Goal: Task Accomplishment & Management: Manage account settings

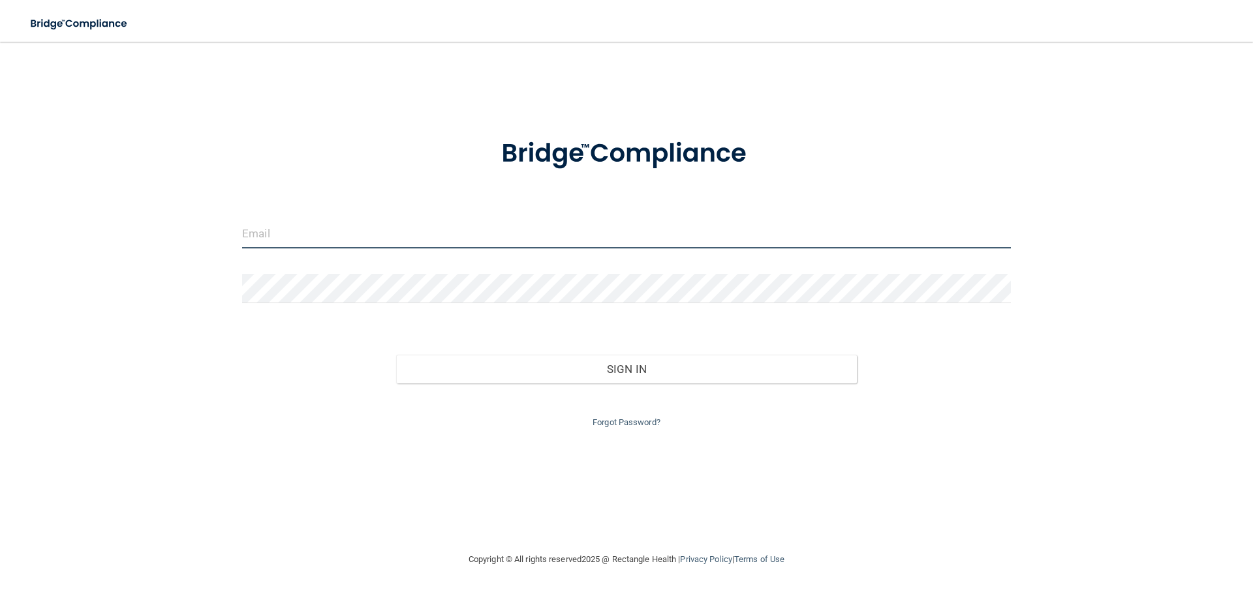
drag, startPoint x: 253, startPoint y: 234, endPoint x: 288, endPoint y: 245, distance: 36.5
click at [253, 234] on input "email" at bounding box center [626, 233] width 768 height 29
type input "[EMAIL_ADDRESS][DOMAIN_NAME]"
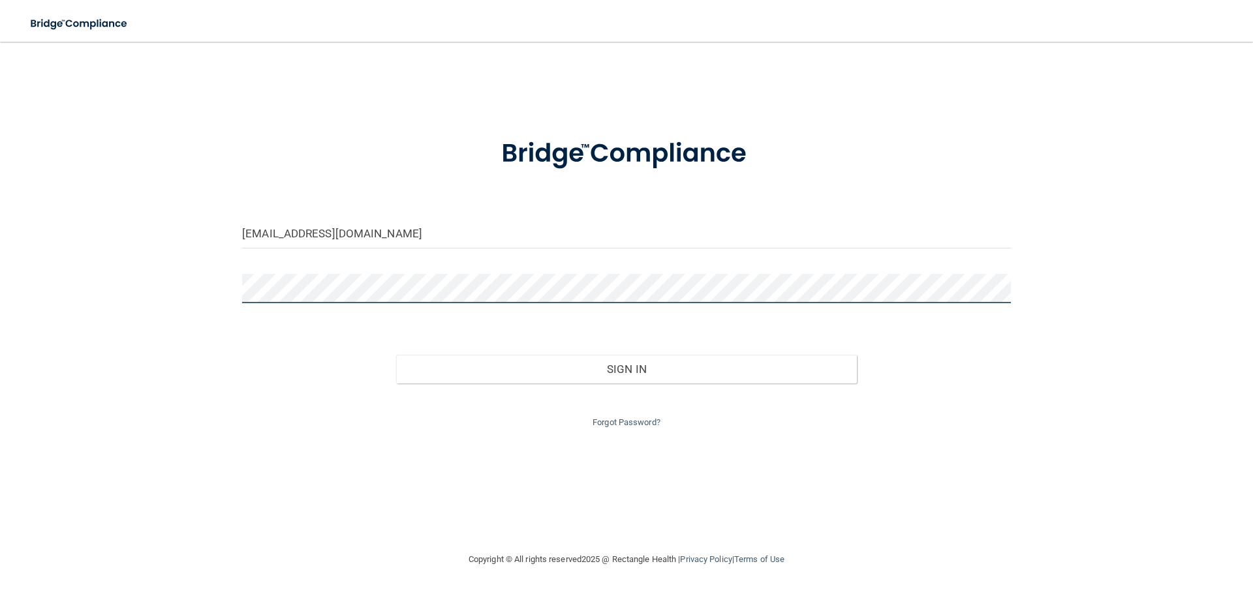
click at [396, 355] on button "Sign In" at bounding box center [626, 369] width 461 height 29
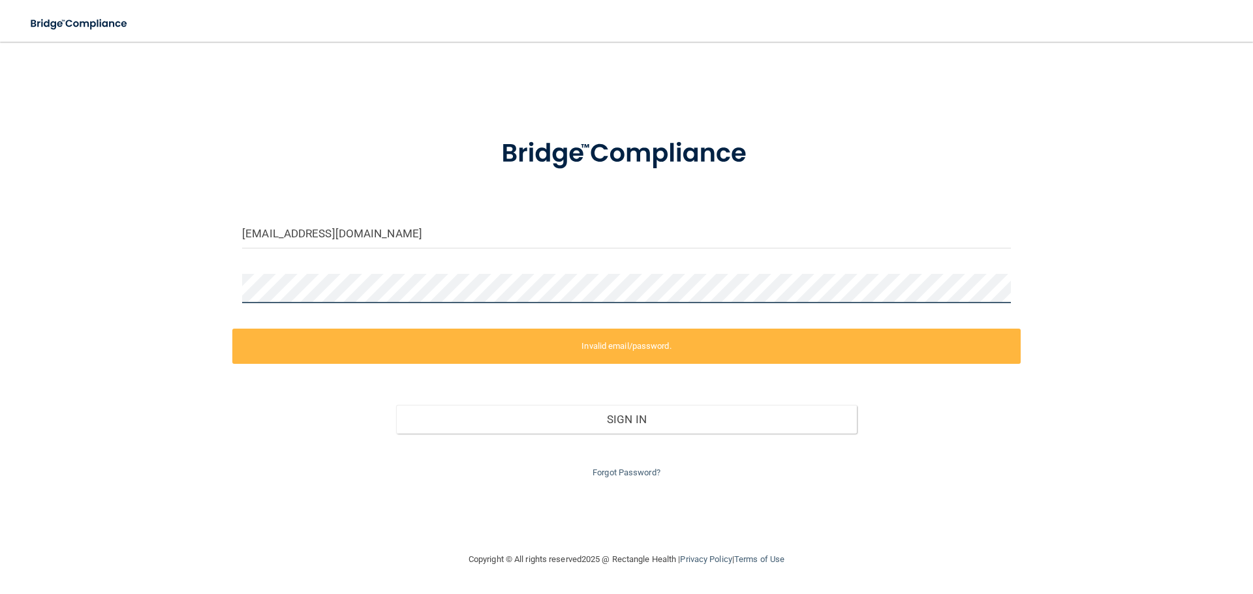
click at [0, 345] on main "[EMAIL_ADDRESS][DOMAIN_NAME] Invalid email/password. You don't have permission …" at bounding box center [626, 318] width 1253 height 553
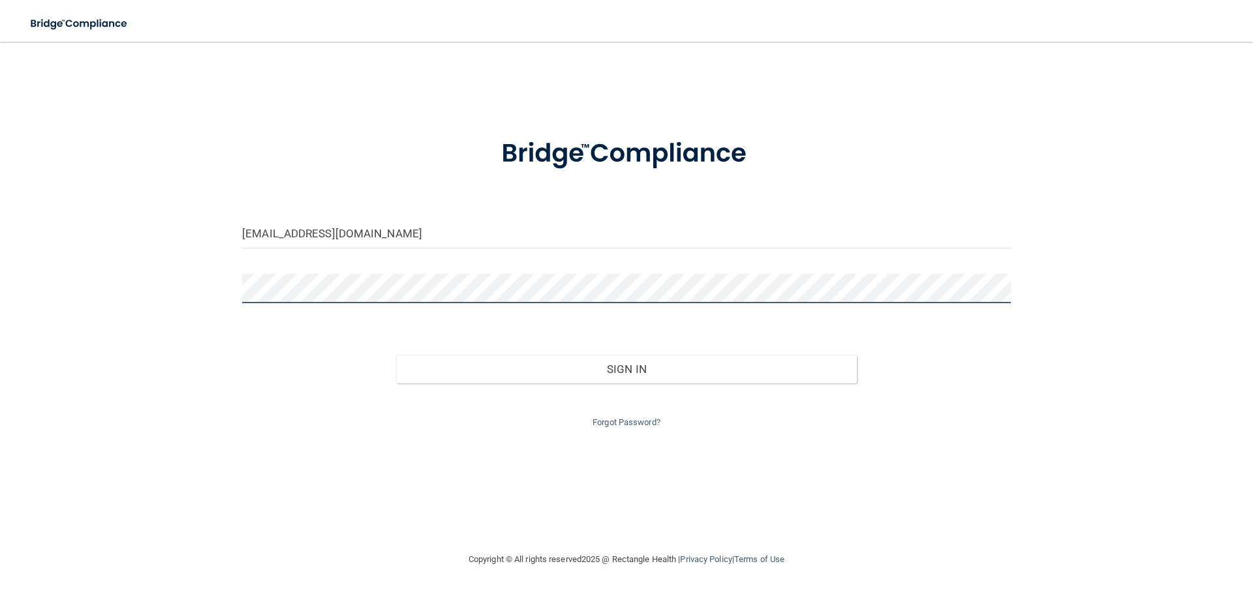
click at [396, 355] on button "Sign In" at bounding box center [626, 369] width 461 height 29
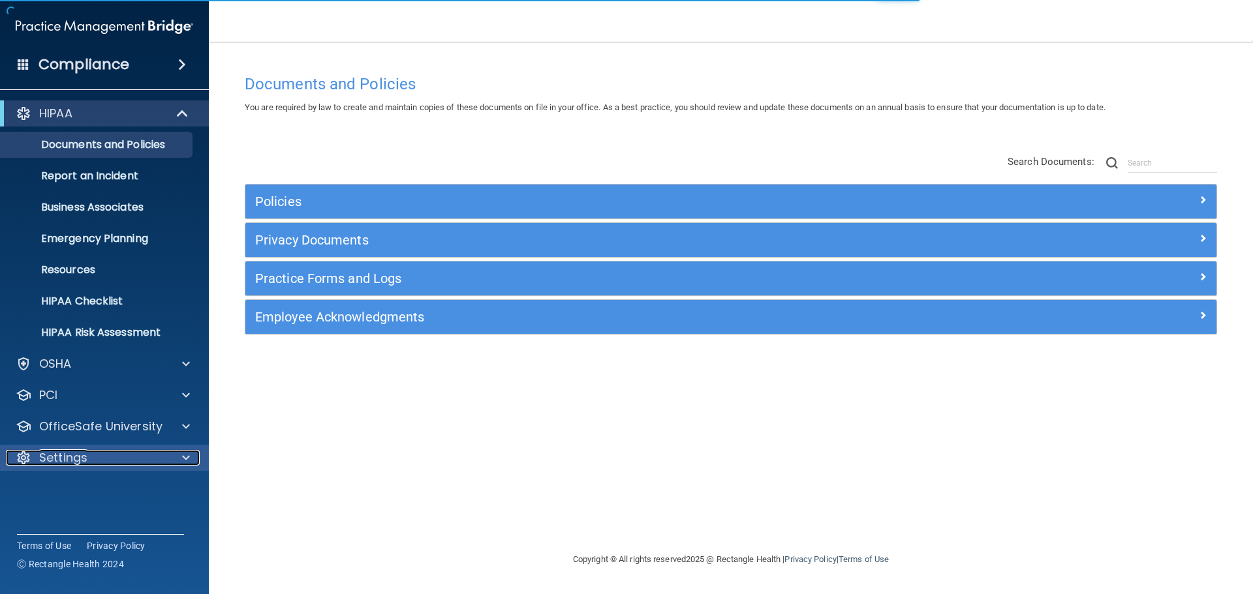
click at [88, 455] on div "Settings" at bounding box center [87, 458] width 162 height 16
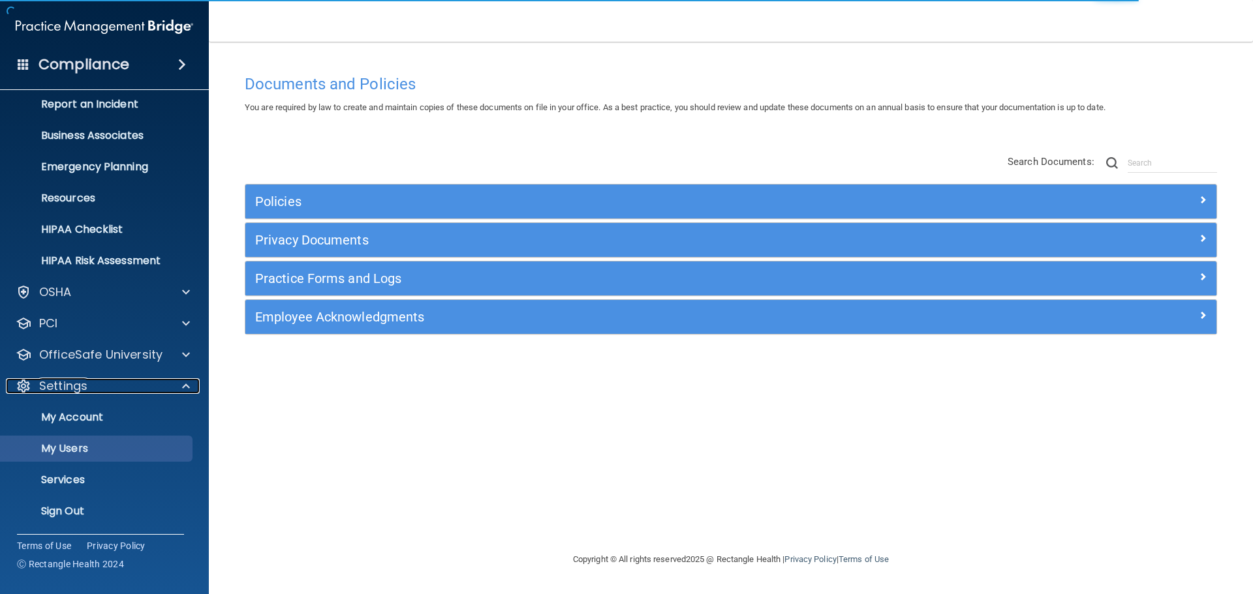
scroll to position [72, 0]
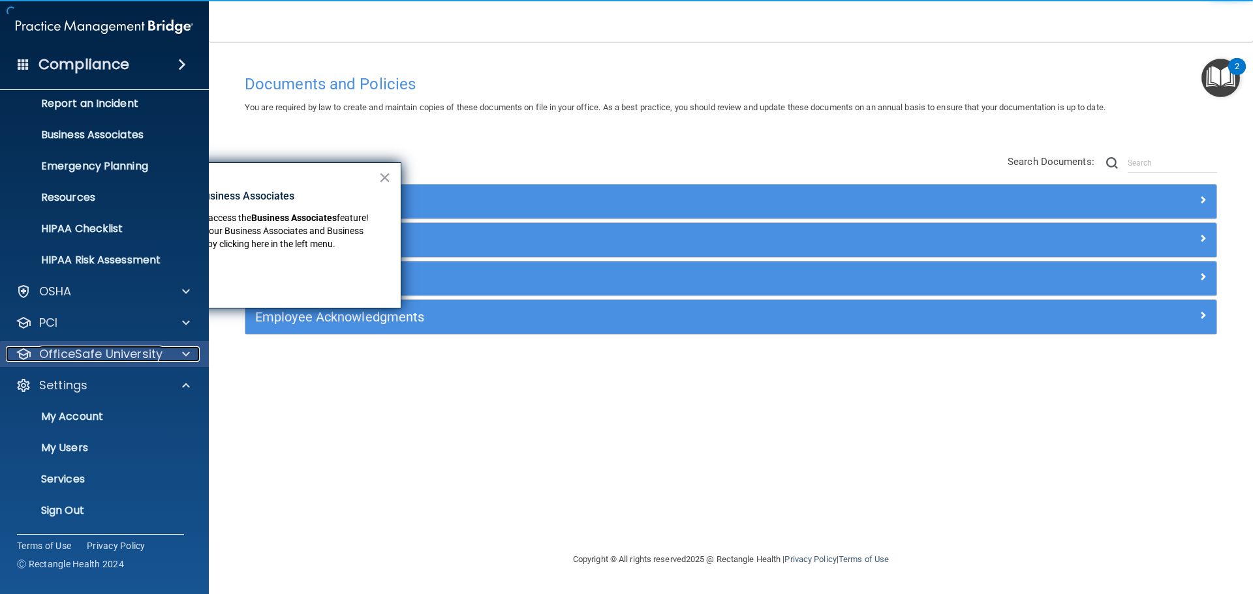
click at [106, 352] on p "OfficeSafe University" at bounding box center [100, 354] width 123 height 16
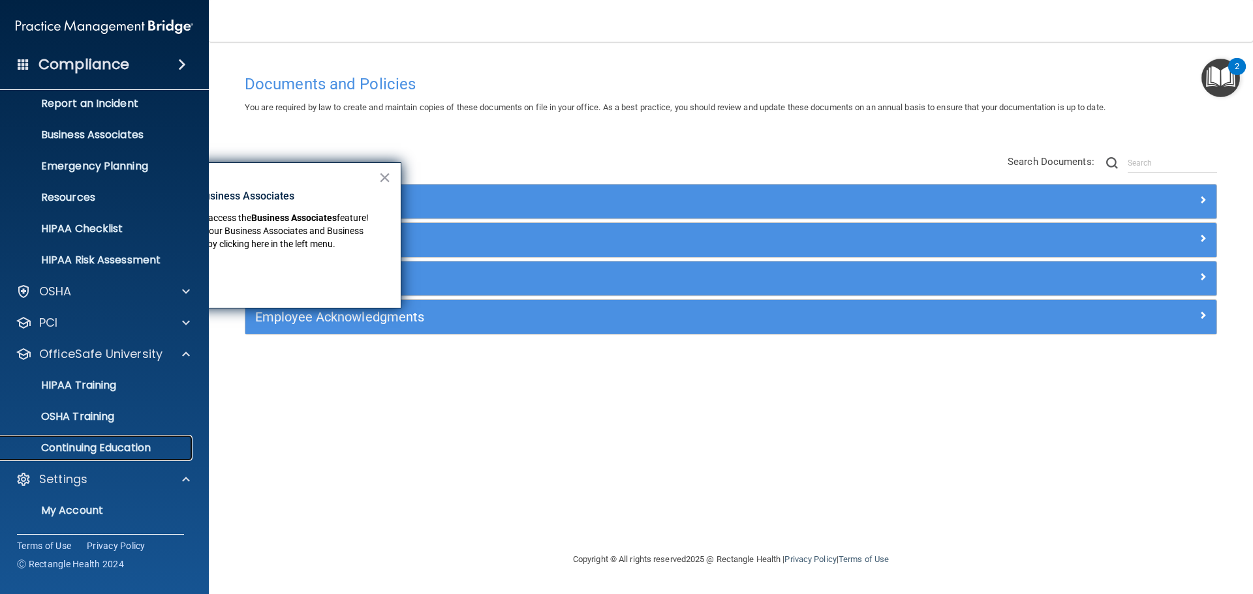
click at [125, 451] on p "Continuing Education" at bounding box center [97, 448] width 178 height 13
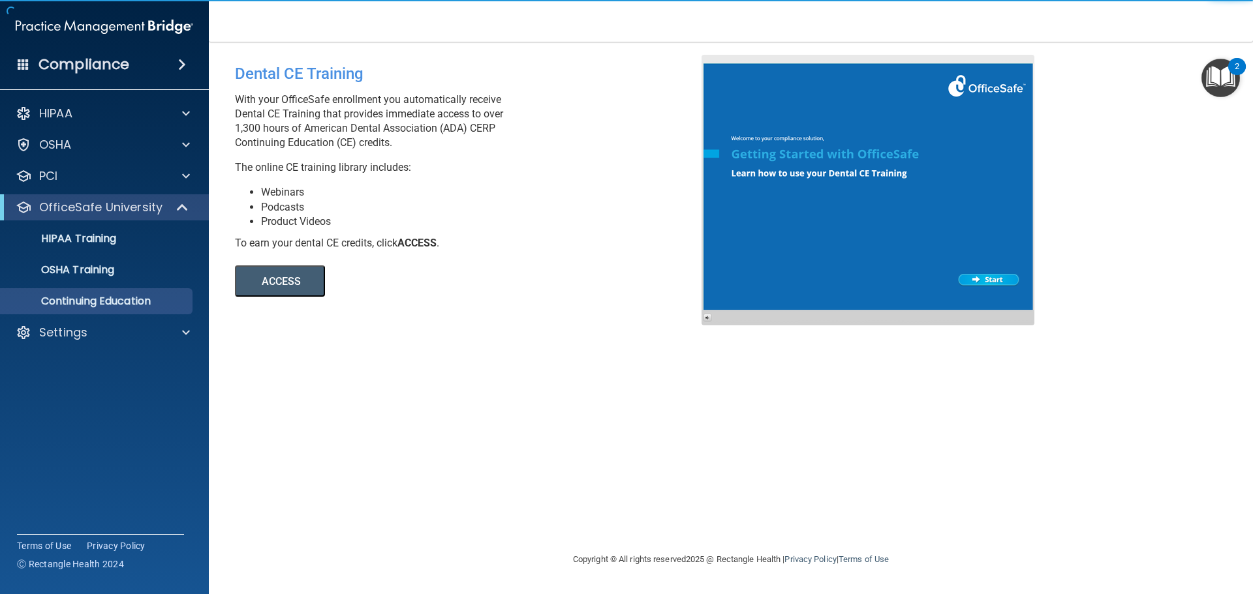
click at [300, 299] on div "Dental CE Training With your OfficeSafe enrollment you automatically receive De…" at bounding box center [731, 297] width 992 height 484
click at [293, 288] on button "ACCESS" at bounding box center [280, 281] width 90 height 31
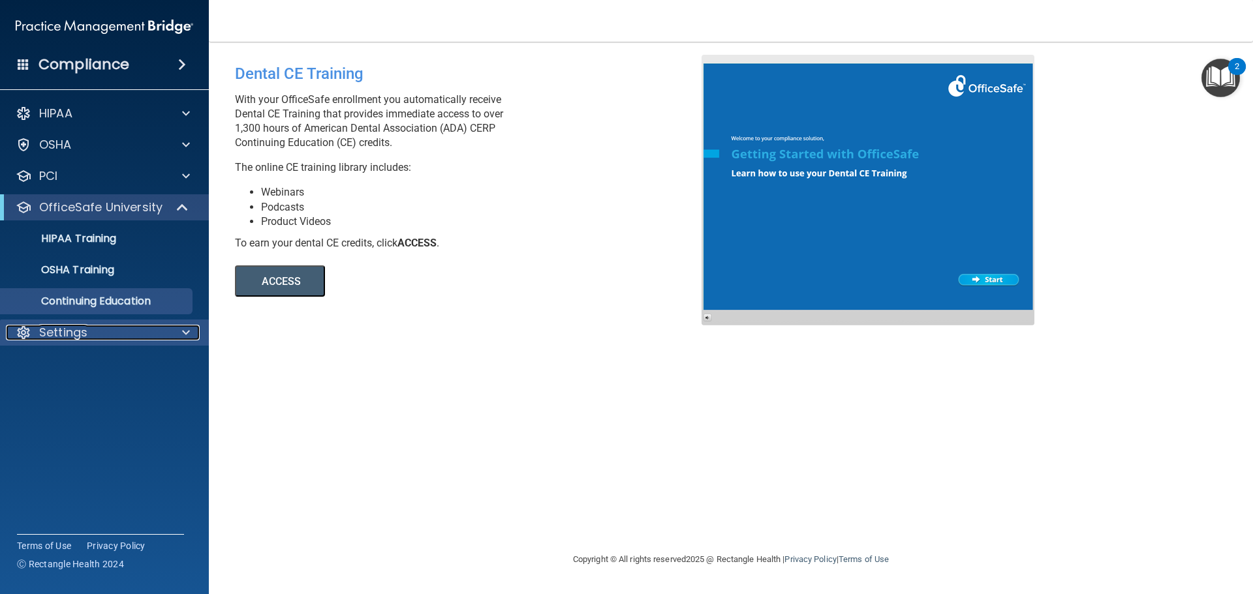
click at [80, 337] on p "Settings" at bounding box center [63, 333] width 48 height 16
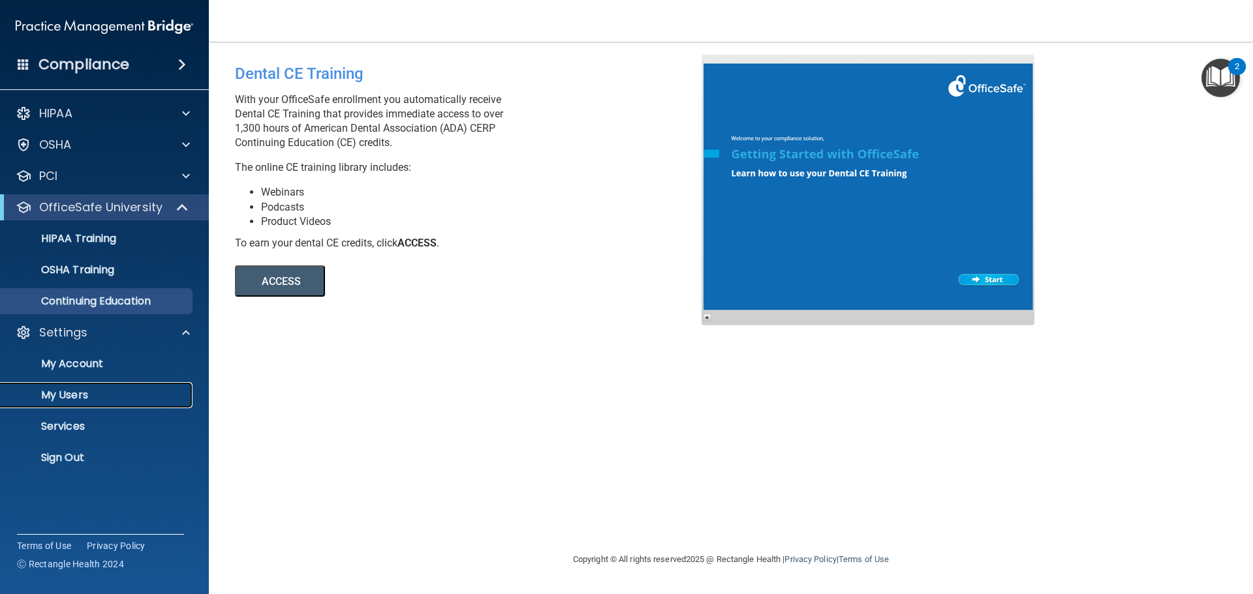
click at [85, 399] on p "My Users" at bounding box center [97, 395] width 178 height 13
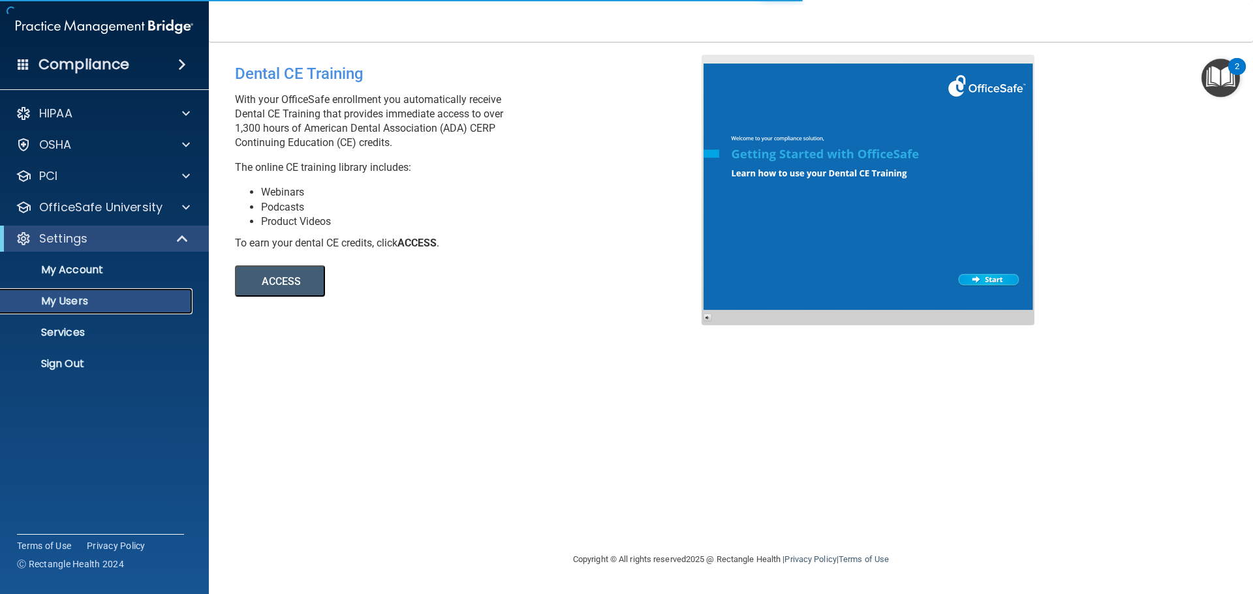
select select "20"
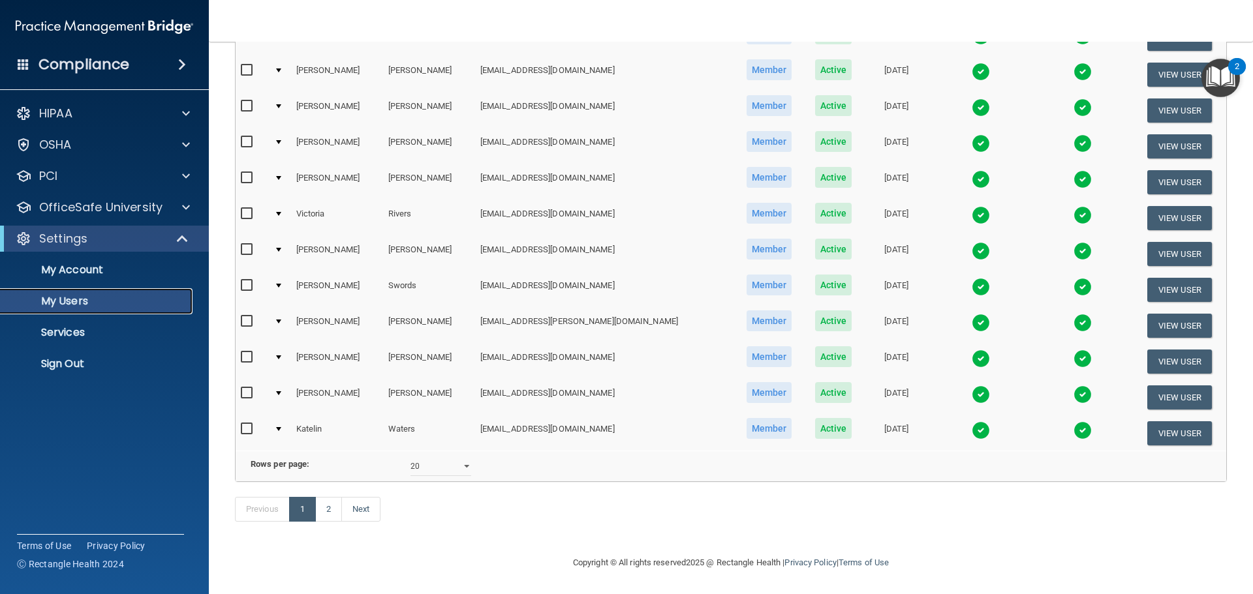
scroll to position [485, 0]
click at [334, 514] on link "2" at bounding box center [328, 509] width 27 height 25
select select "20"
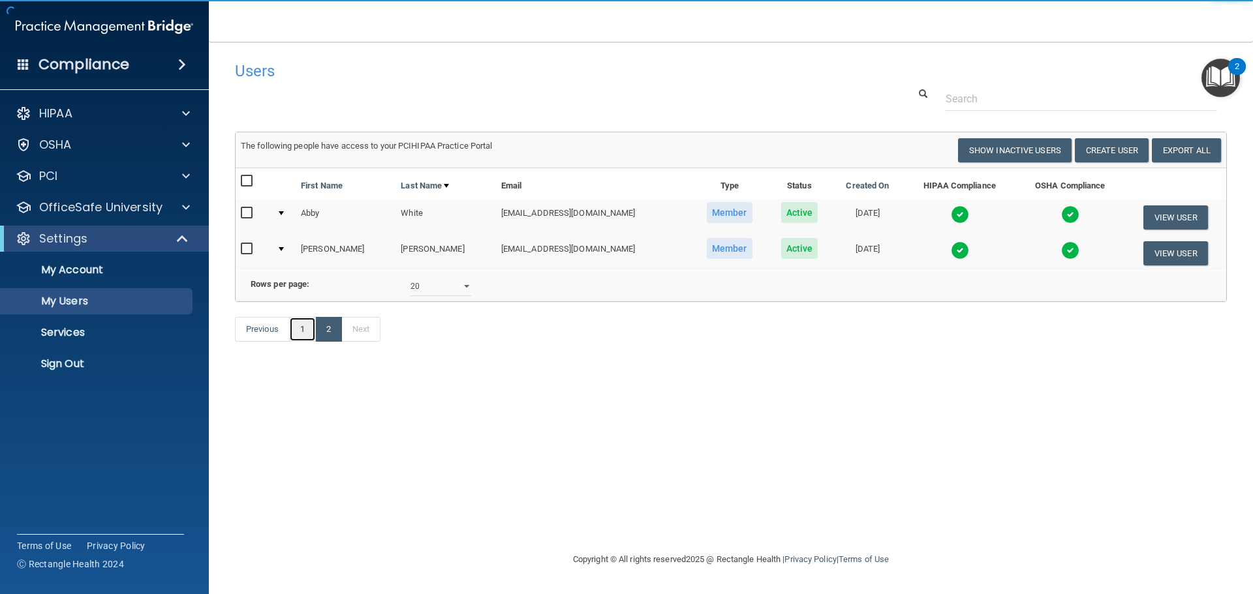
click at [301, 342] on link "1" at bounding box center [302, 329] width 27 height 25
select select "20"
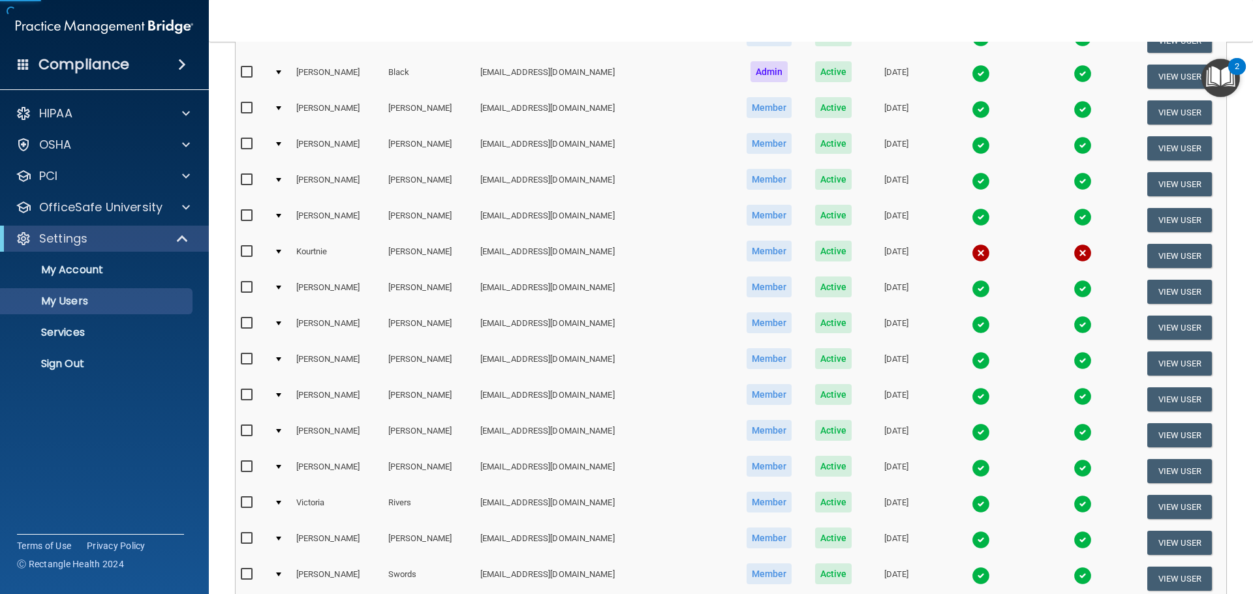
scroll to position [196, 0]
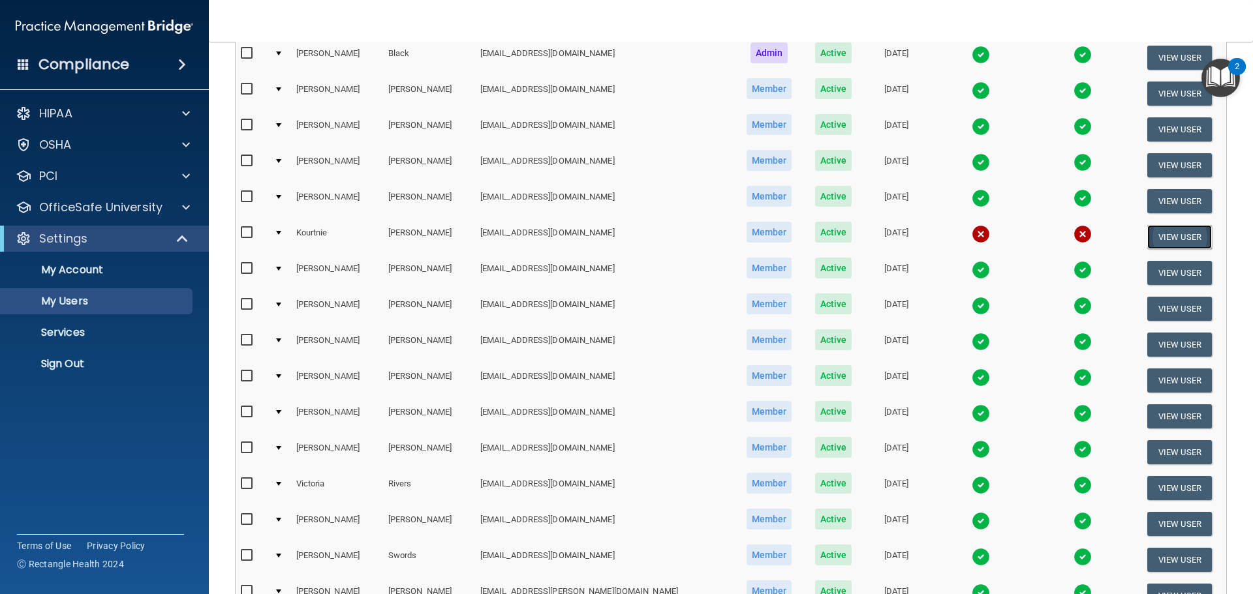
click at [1169, 238] on button "View User" at bounding box center [1179, 237] width 65 height 24
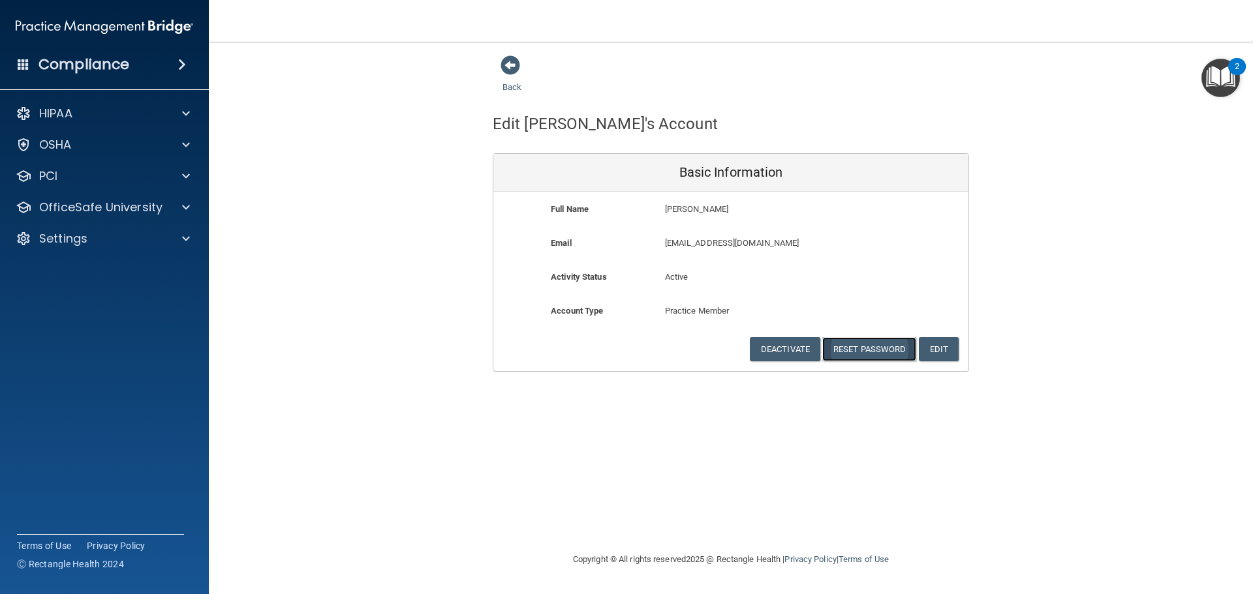
click at [865, 347] on button "Reset Password" at bounding box center [869, 349] width 94 height 24
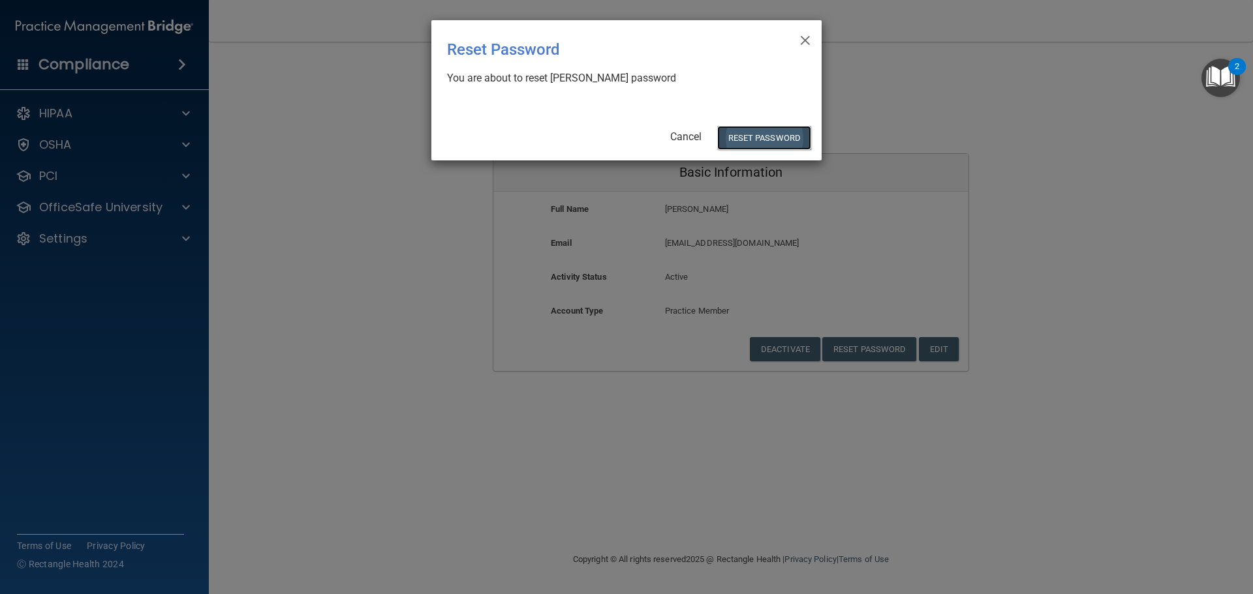
click at [751, 130] on button "Reset Password" at bounding box center [764, 138] width 94 height 24
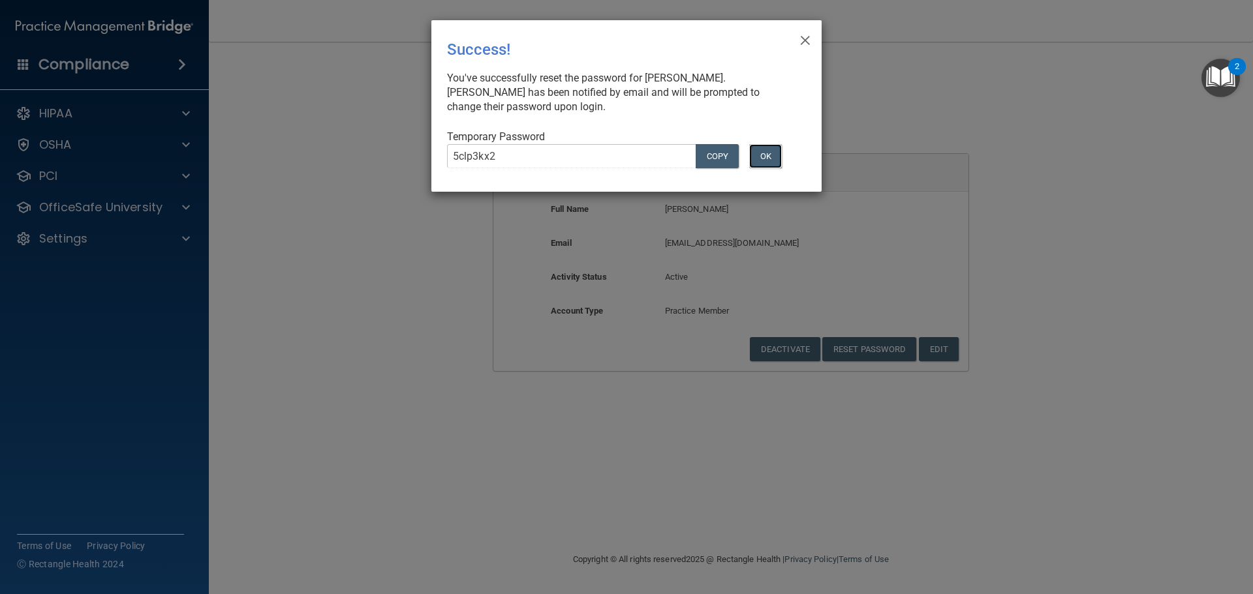
click at [773, 153] on button "OK" at bounding box center [765, 156] width 33 height 24
